Goal: Transaction & Acquisition: Purchase product/service

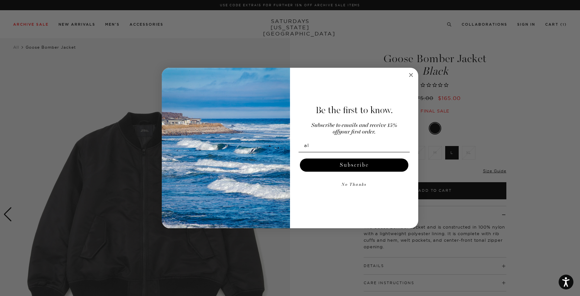
type input "al"
click at [381, 161] on button "Subscribe" at bounding box center [354, 164] width 108 height 13
click at [362, 186] on button "No Thanks" at bounding box center [353, 184] width 111 height 13
